Goal: Check status: Check status

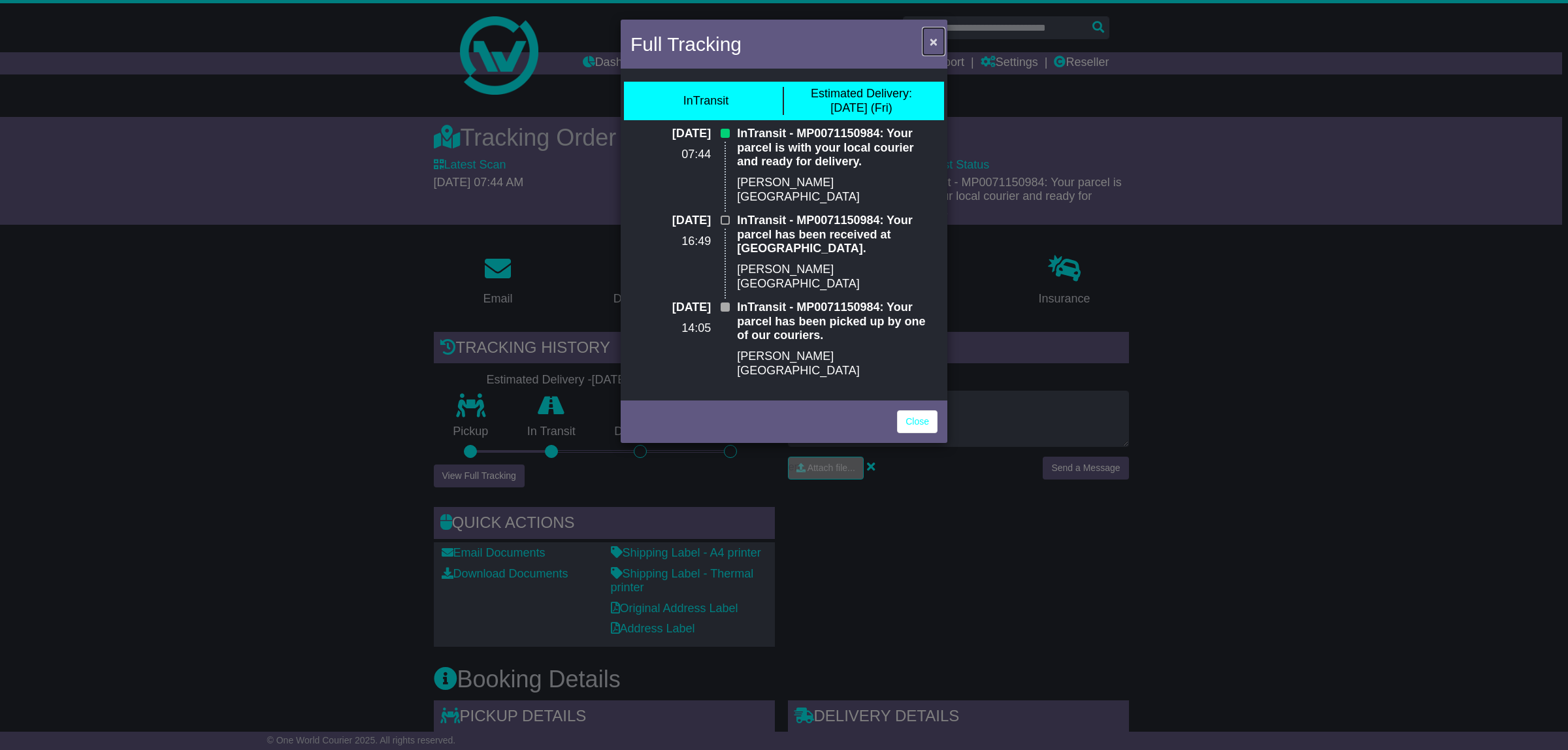
click at [938, 38] on button "×" at bounding box center [933, 41] width 21 height 27
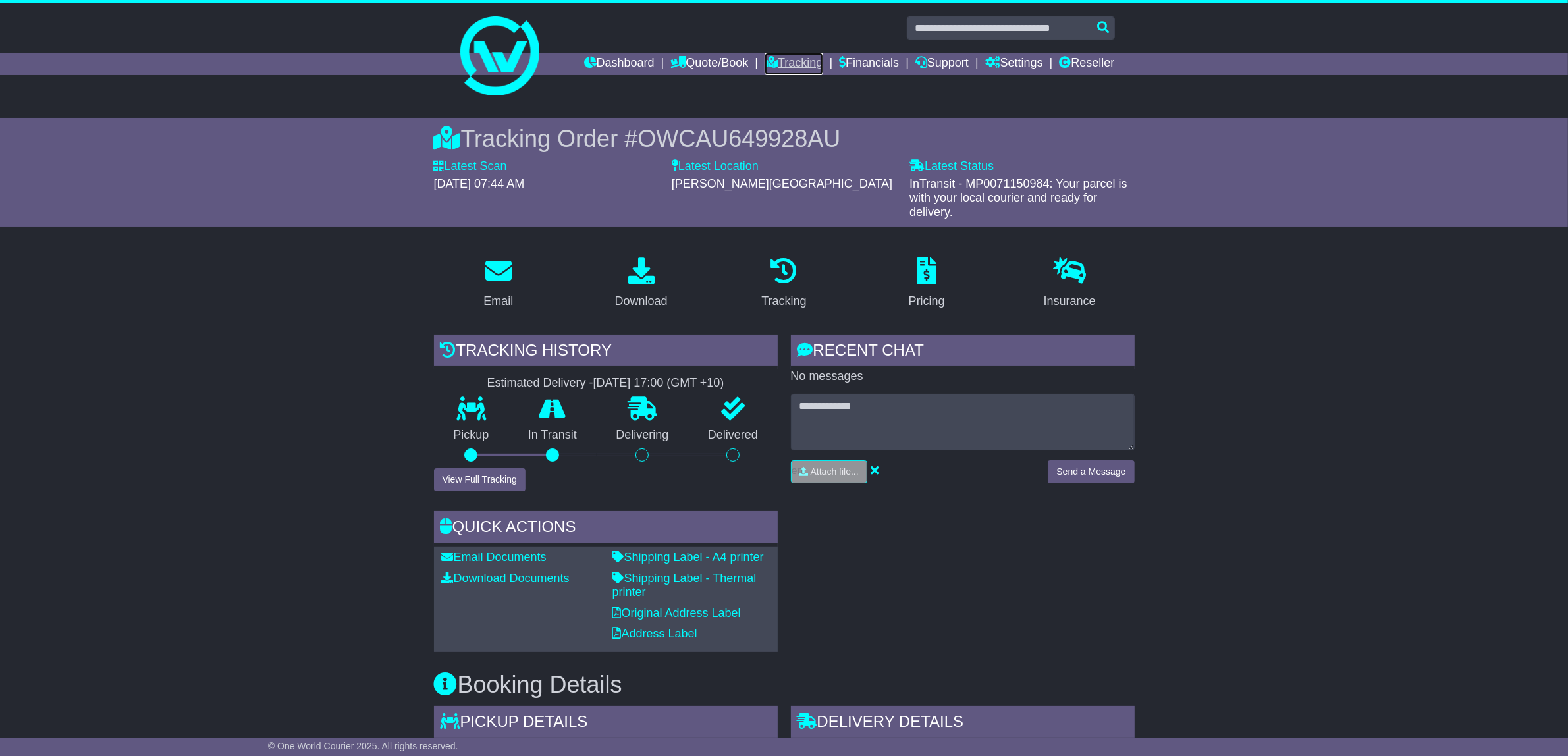
click at [789, 64] on link "Tracking" at bounding box center [794, 64] width 58 height 23
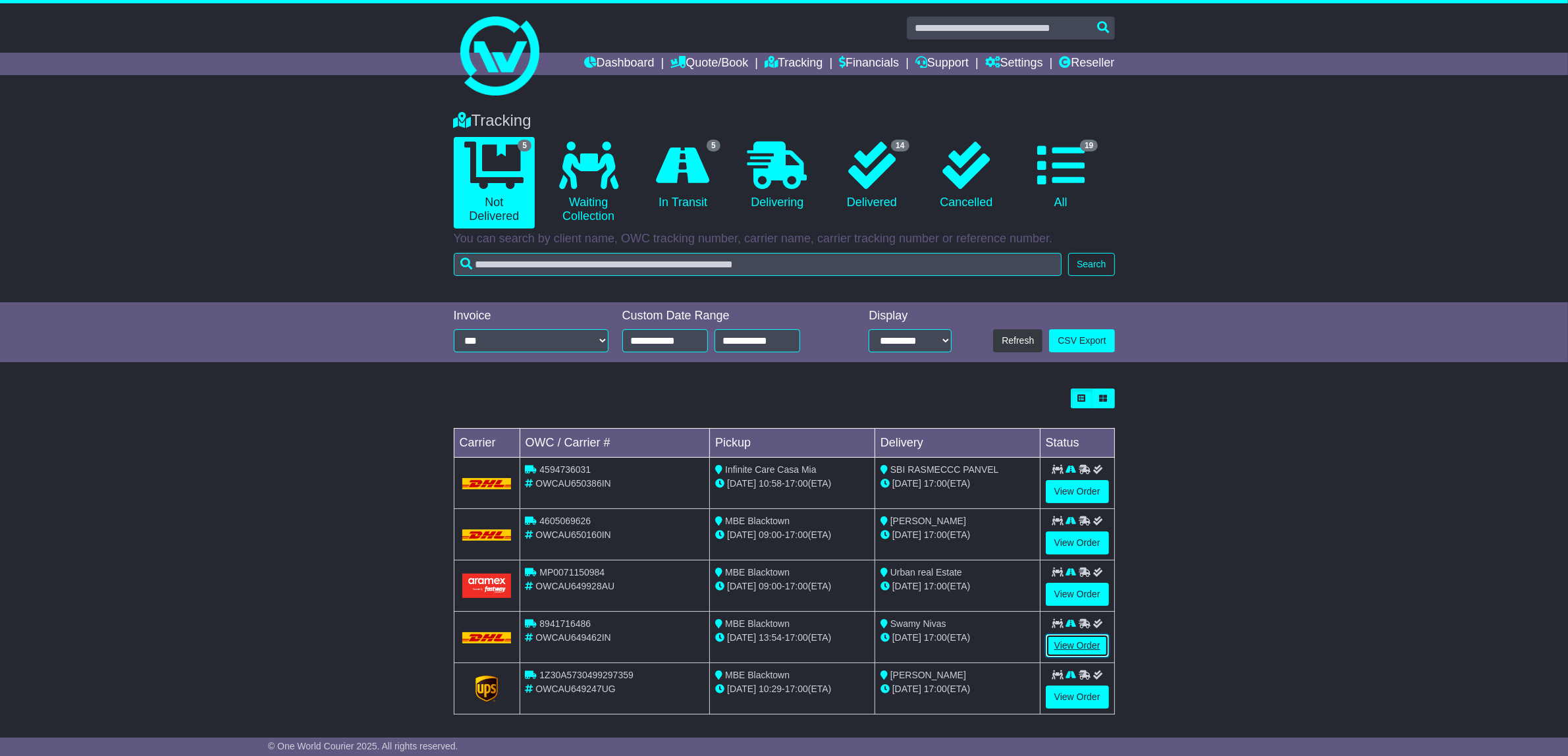
click at [1079, 650] on link "View Order" at bounding box center [1077, 645] width 63 height 23
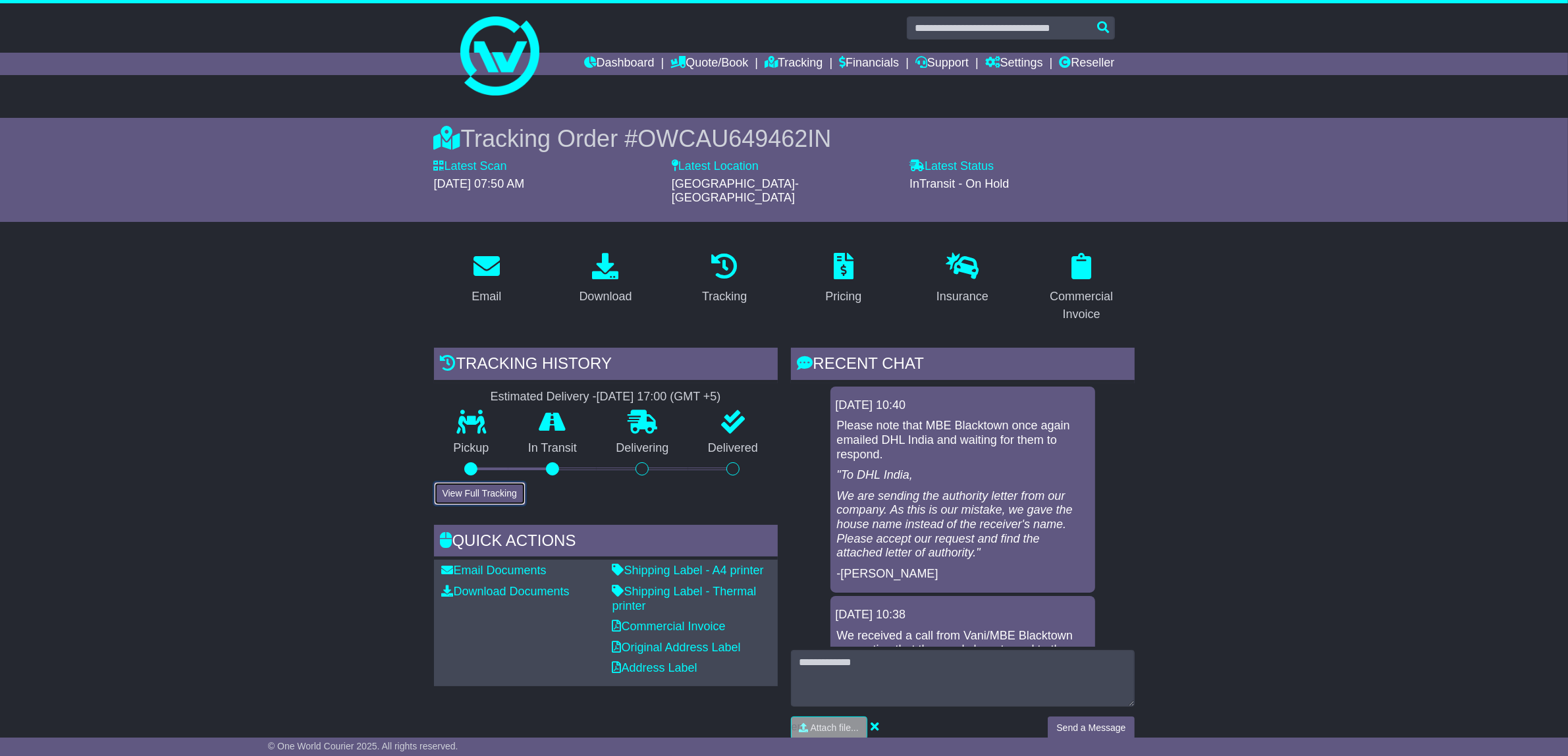
click at [469, 482] on button "View Full Tracking" at bounding box center [479, 493] width 91 height 23
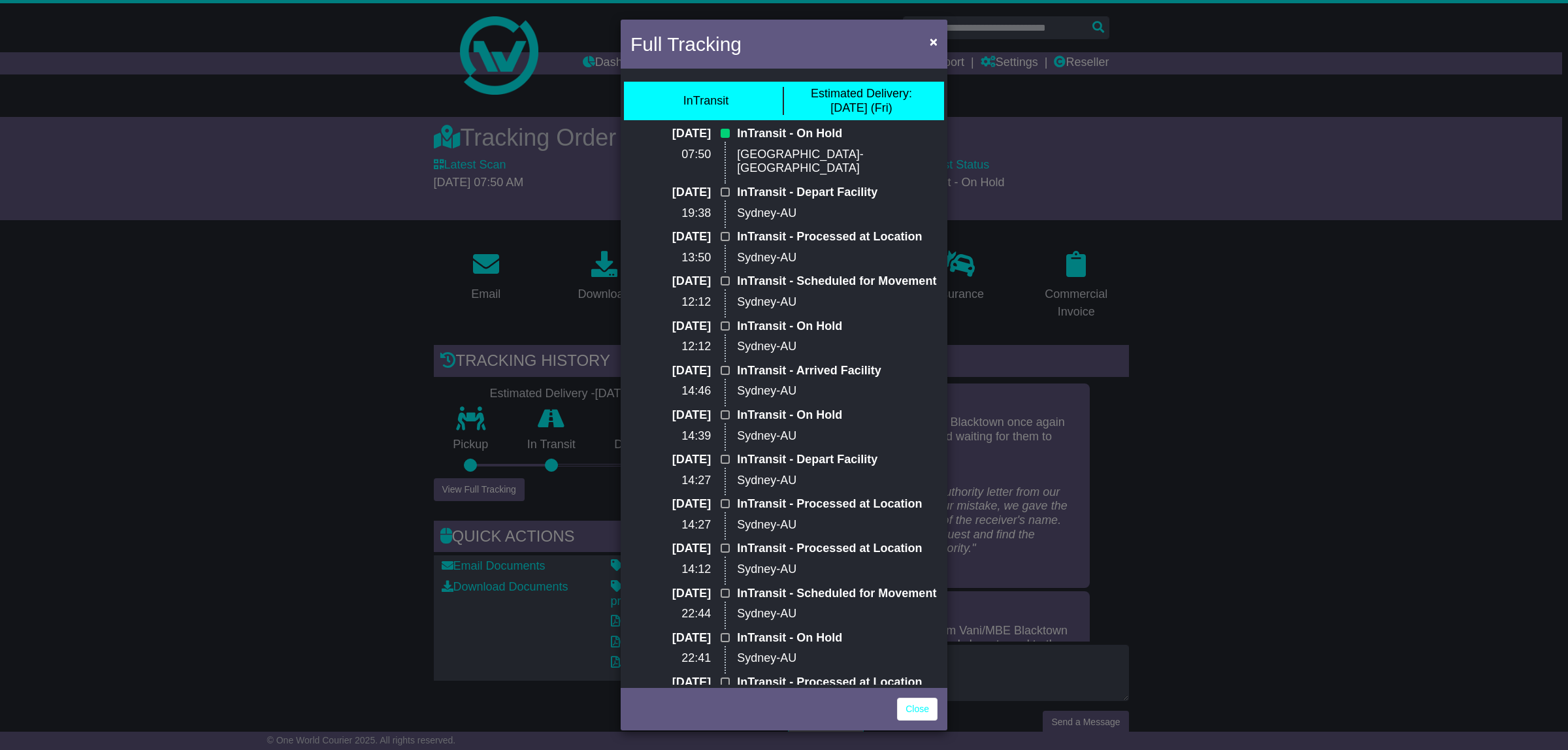
click at [1332, 348] on div "Full Tracking × InTransit Estimated Delivery: 26 Sep (Fri) 25 Sep 2025 07:50 In…" at bounding box center [784, 375] width 1568 height 750
